Goal: Find specific page/section: Find specific page/section

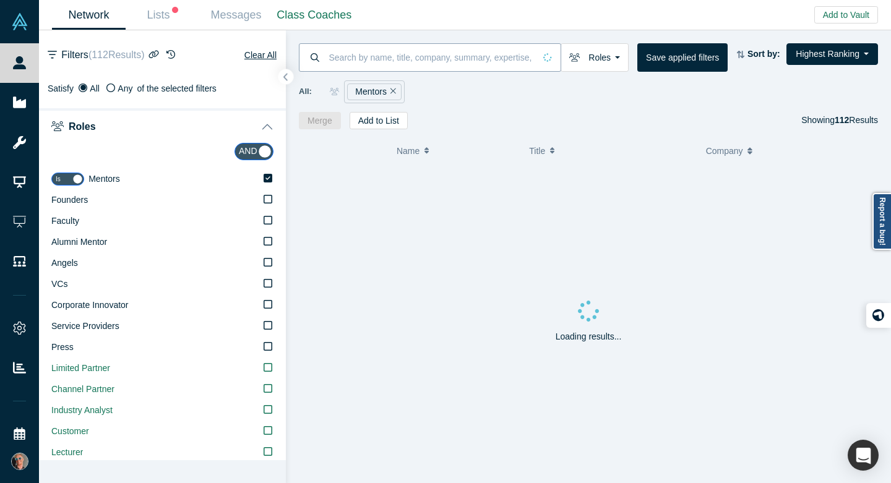
scroll to position [2, 0]
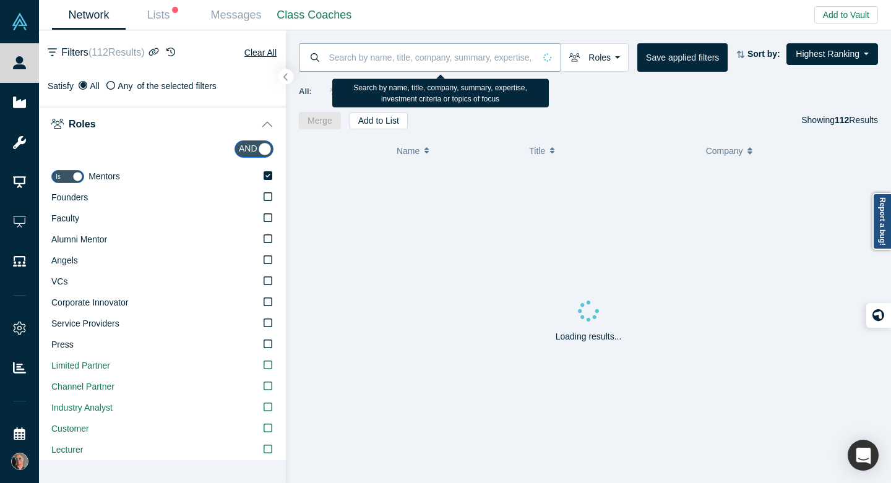
click at [429, 54] on input at bounding box center [431, 57] width 207 height 29
type input "[PERSON_NAME]"
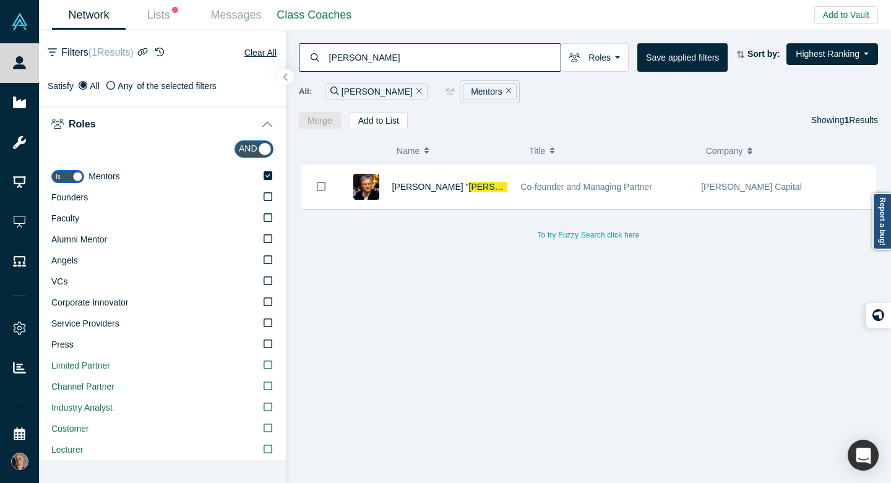
click at [506, 90] on icon "Remove Filter" at bounding box center [509, 91] width 6 height 6
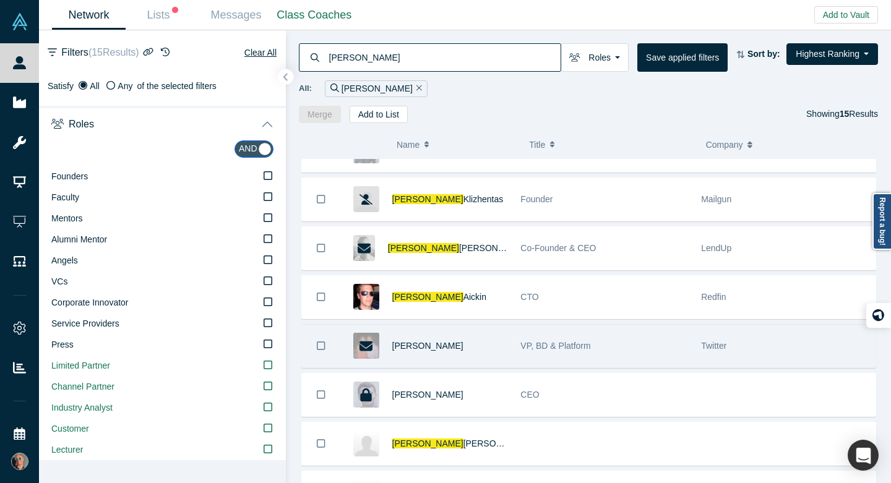
scroll to position [31, 0]
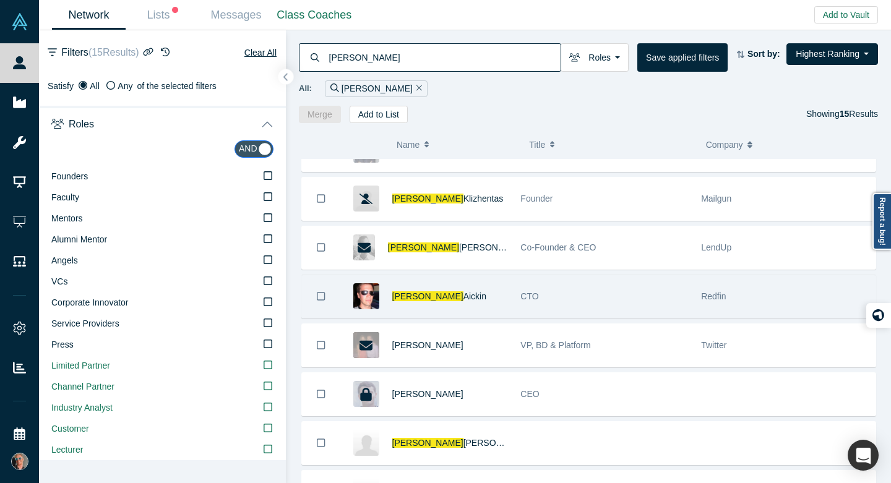
click at [510, 296] on div "[PERSON_NAME]" at bounding box center [427, 296] width 174 height 43
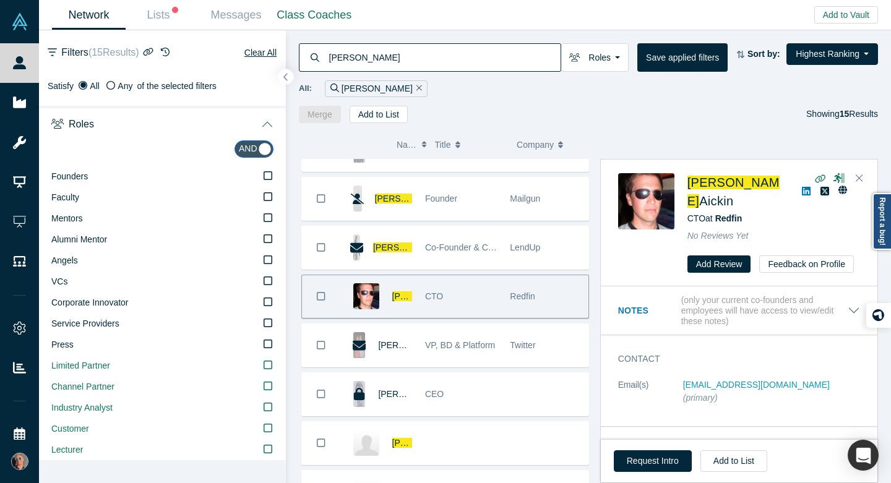
click at [510, 296] on span "Redfin" at bounding box center [522, 296] width 25 height 10
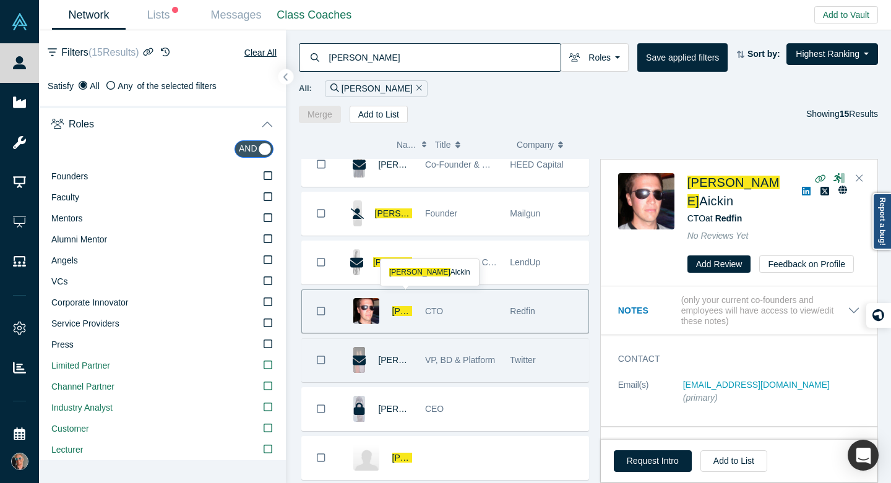
scroll to position [0, 0]
